Goal: Task Accomplishment & Management: Use online tool/utility

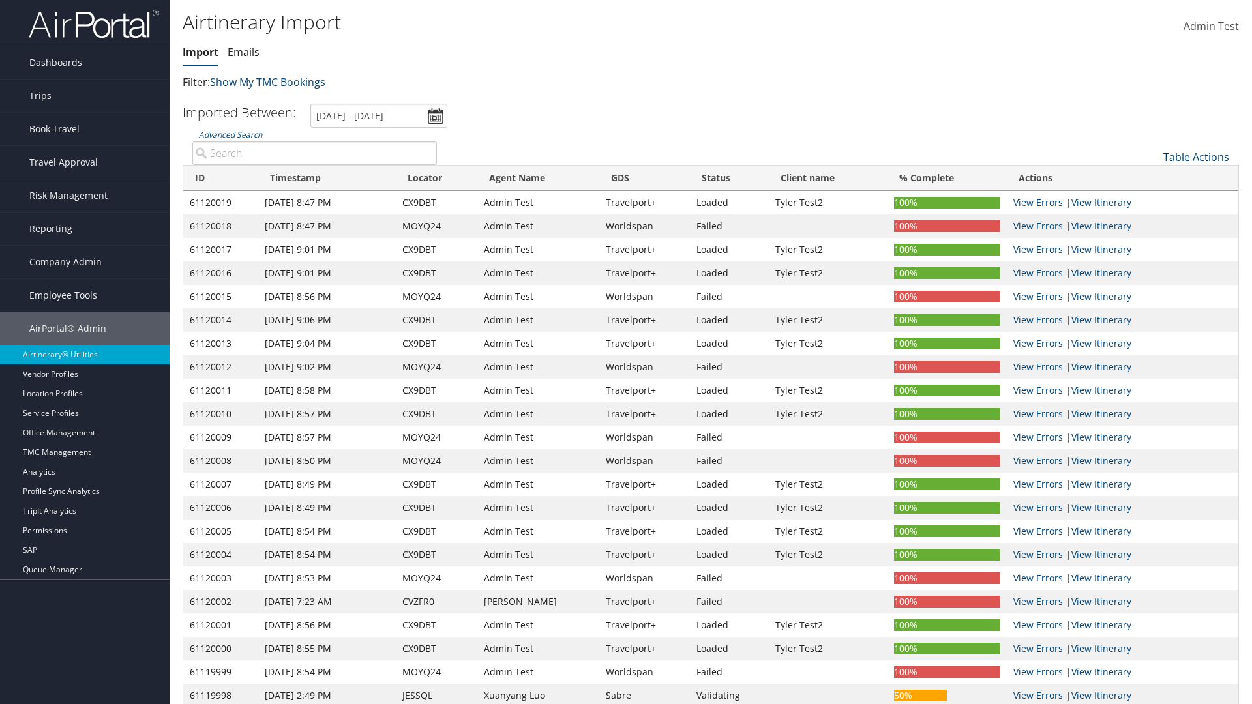
click at [1196, 157] on link "Table Actions" at bounding box center [1196, 157] width 66 height 14
click at [1152, 200] on link "Import Itinerary" at bounding box center [1152, 199] width 171 height 22
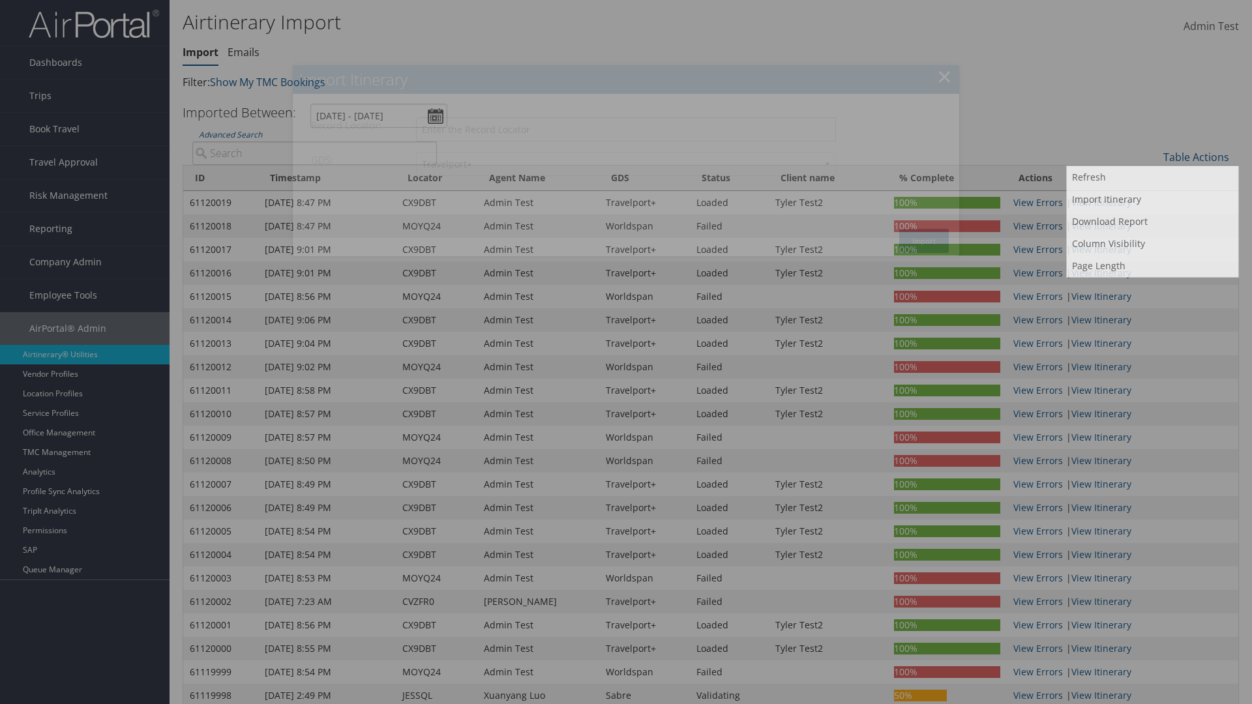
click at [626, 129] on input "Record Locator:" at bounding box center [626, 129] width 420 height 24
type input "CX9DBT"
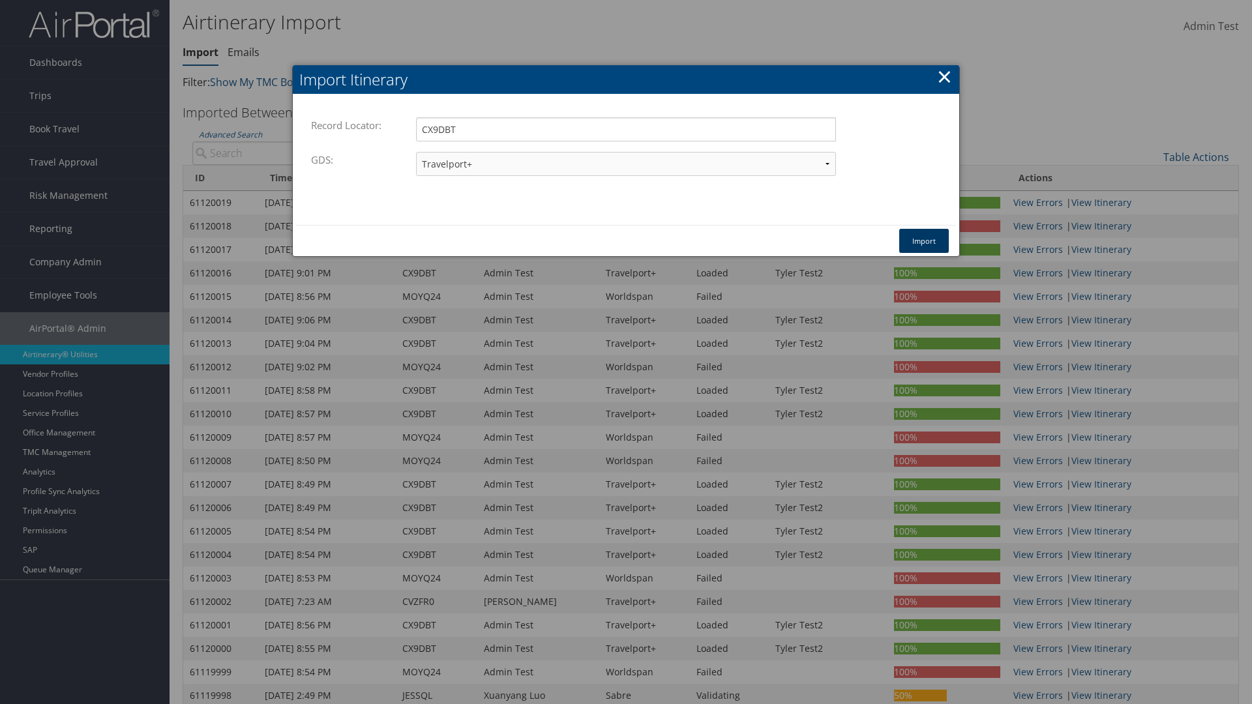
click at [924, 241] on button "Import" at bounding box center [924, 241] width 50 height 24
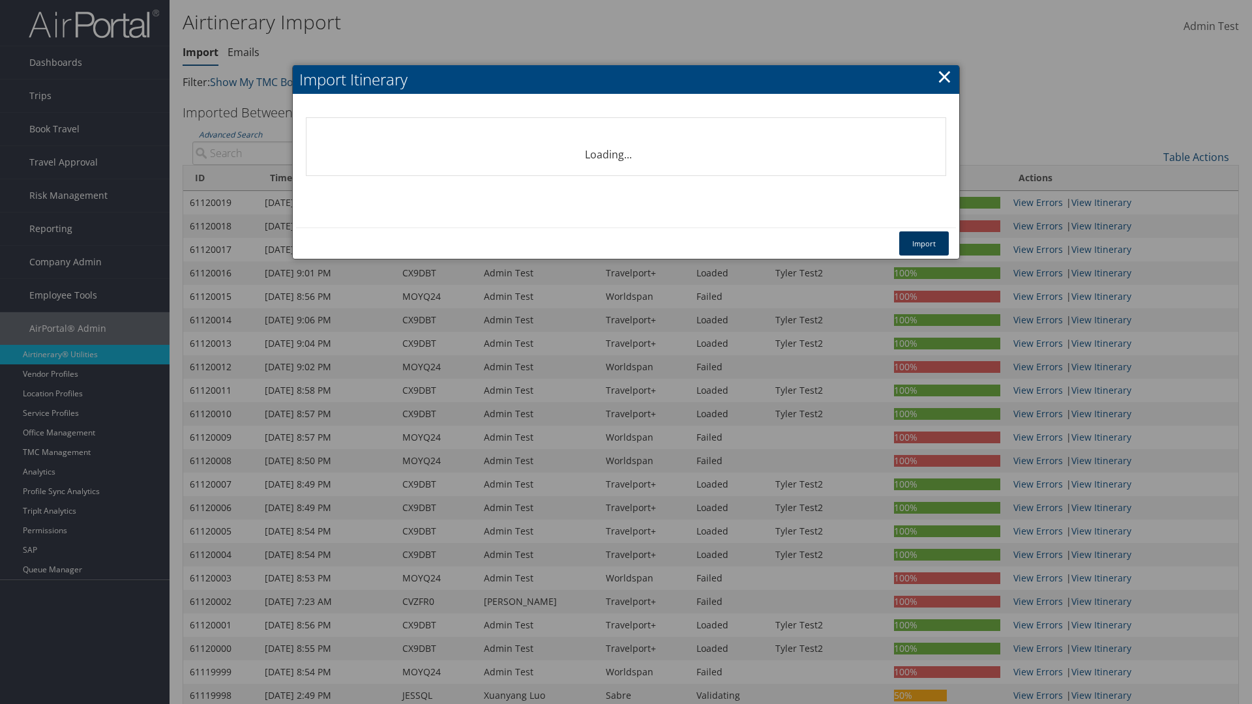
select select "1P"
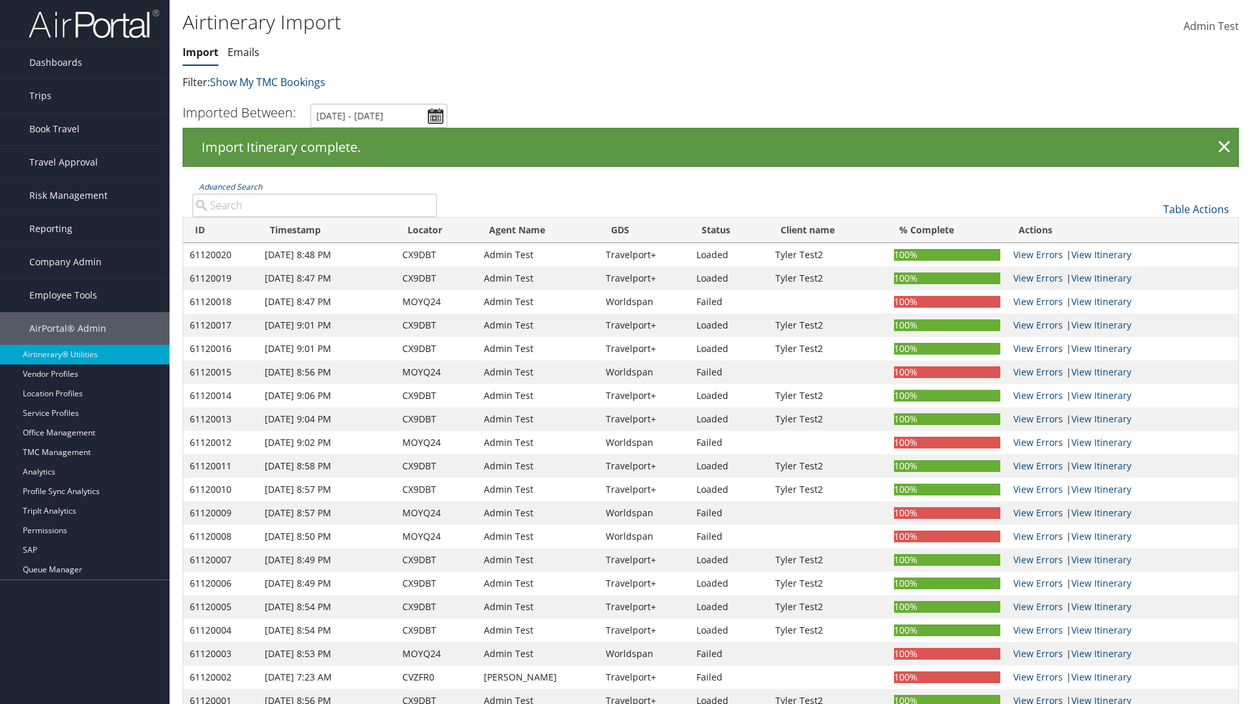
click at [314, 205] on input "Advanced Search" at bounding box center [314, 205] width 244 height 23
type input "CX9DBT"
